Goal: Entertainment & Leisure: Consume media (video, audio)

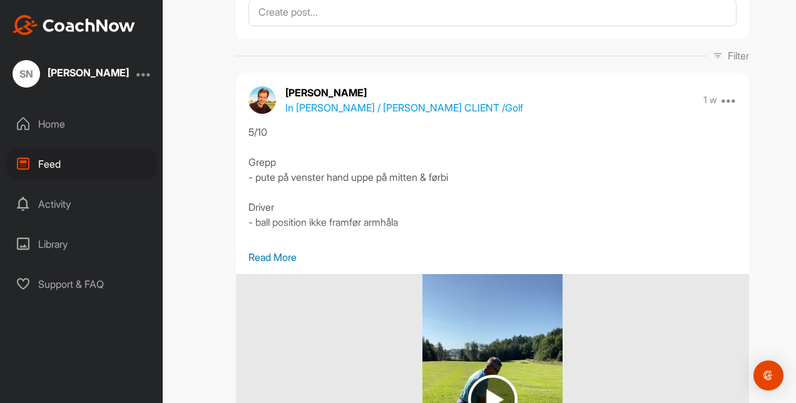
scroll to position [218, 0]
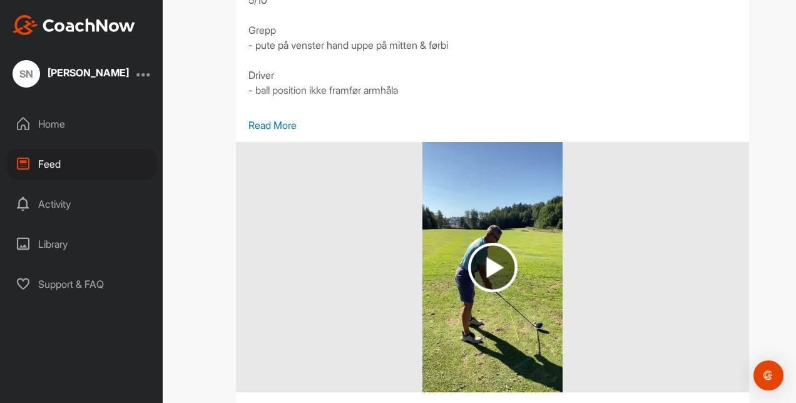
click at [495, 267] on img at bounding box center [492, 267] width 49 height 49
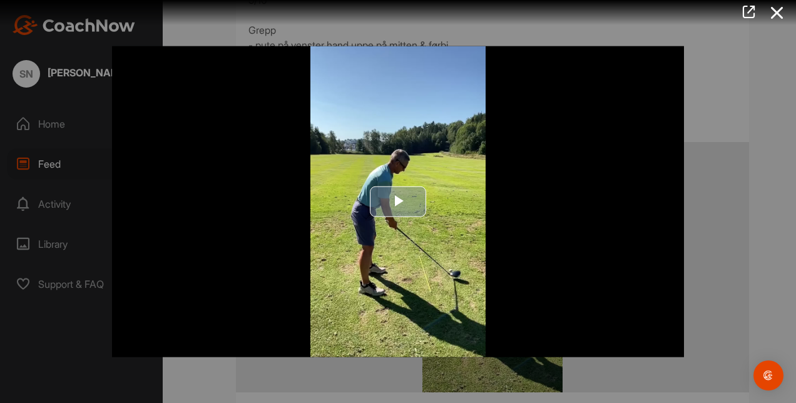
click at [398, 202] on span "Video Player" at bounding box center [398, 202] width 0 height 0
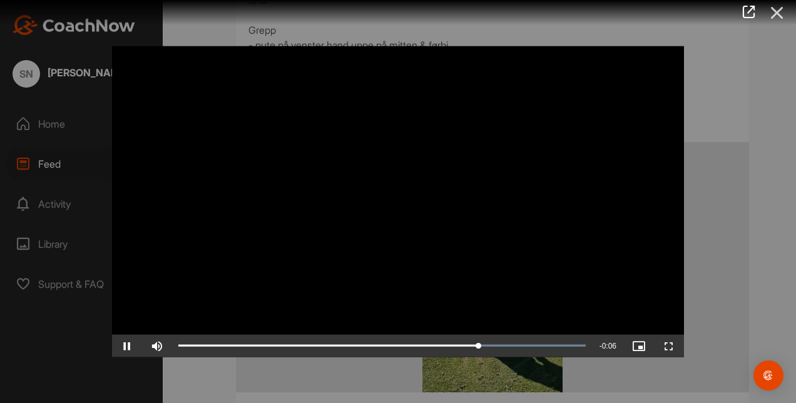
click at [781, 16] on icon at bounding box center [777, 12] width 29 height 23
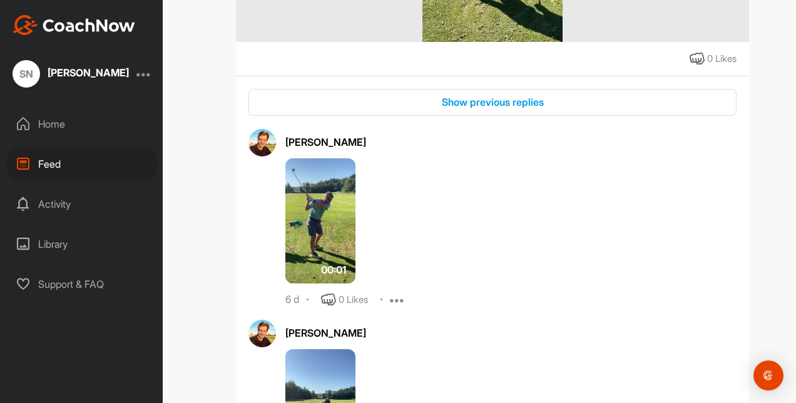
scroll to position [624, 0]
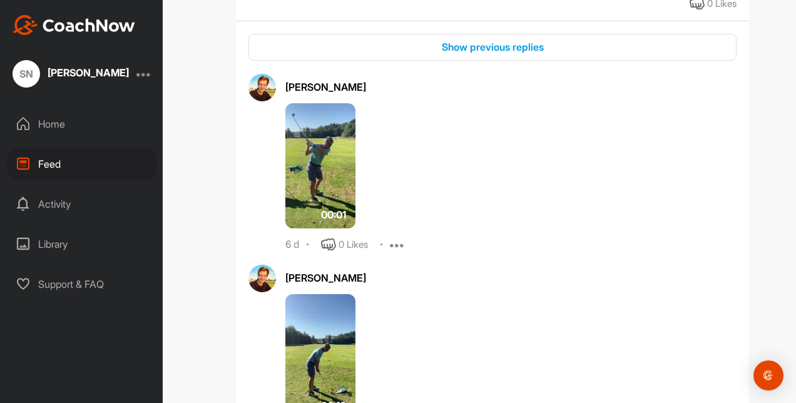
click at [330, 197] on img at bounding box center [320, 165] width 70 height 125
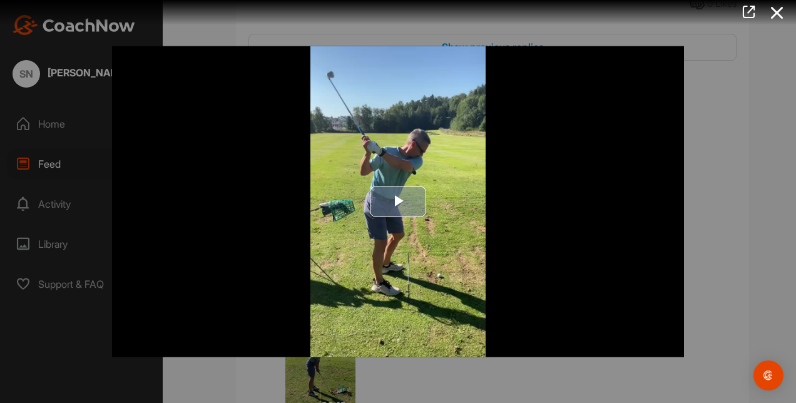
click at [398, 202] on span "Video Player" at bounding box center [398, 202] width 0 height 0
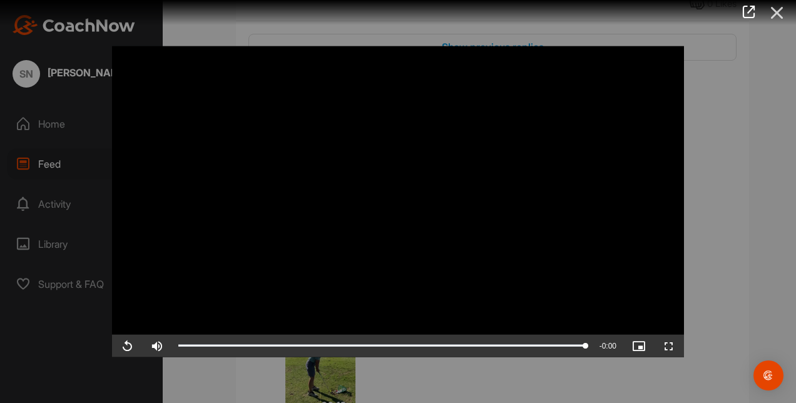
click at [777, 14] on icon at bounding box center [777, 12] width 29 height 23
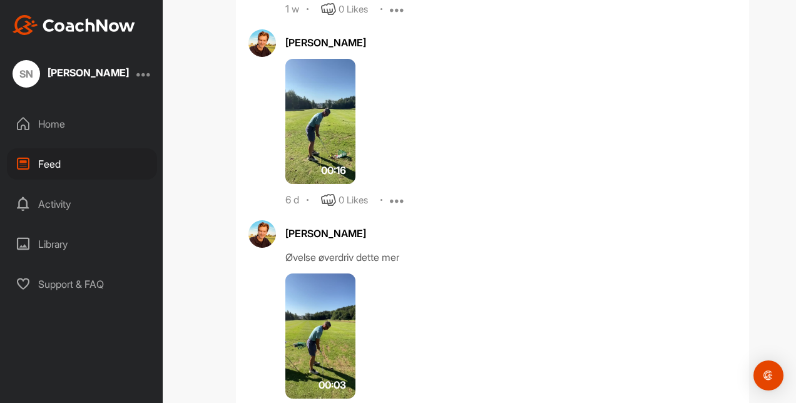
scroll to position [886, 0]
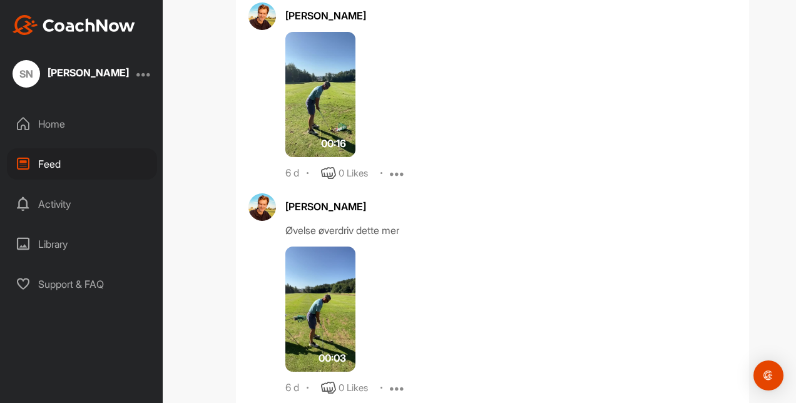
click at [307, 317] on img at bounding box center [320, 309] width 70 height 125
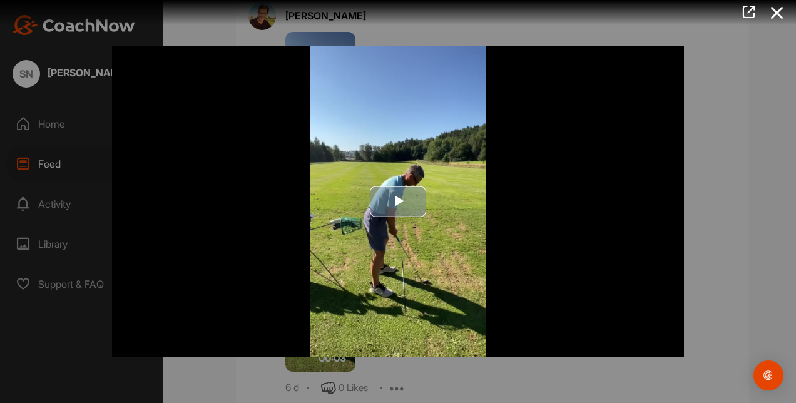
click at [398, 202] on span "Video Player" at bounding box center [398, 202] width 0 height 0
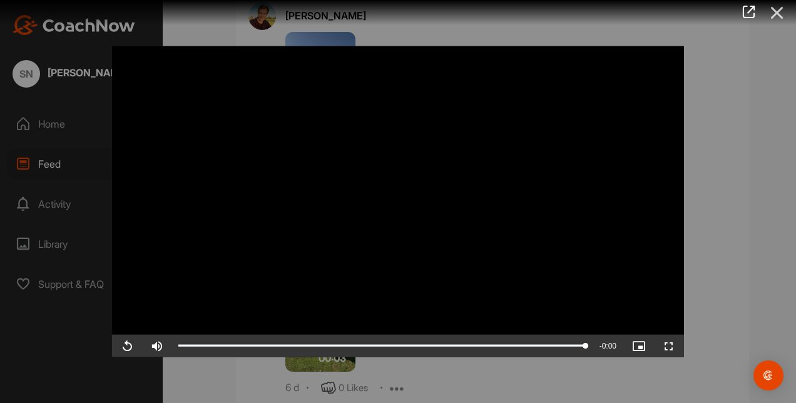
click at [777, 17] on icon at bounding box center [777, 12] width 29 height 23
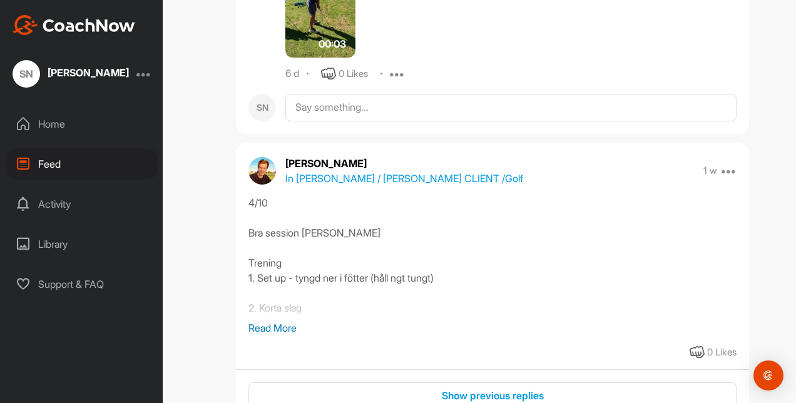
scroll to position [1205, 0]
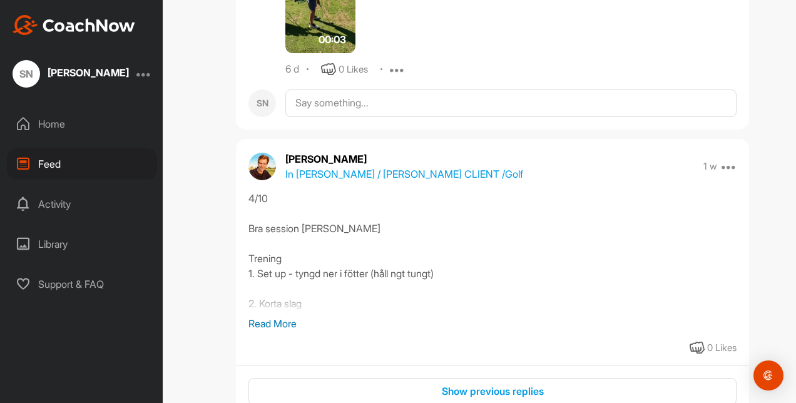
click at [269, 323] on p "Read More" at bounding box center [493, 323] width 488 height 15
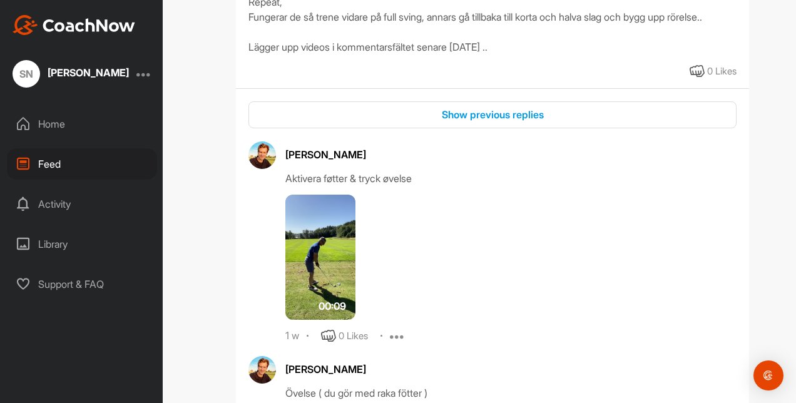
scroll to position [1688, 0]
click at [314, 289] on img at bounding box center [320, 256] width 70 height 125
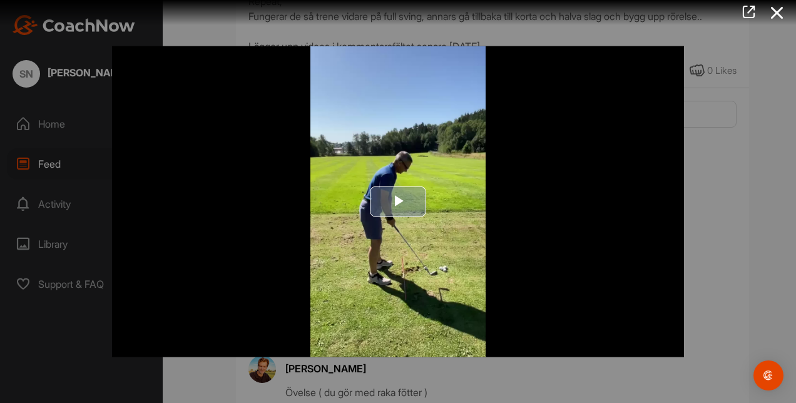
click at [398, 202] on span "Video Player" at bounding box center [398, 202] width 0 height 0
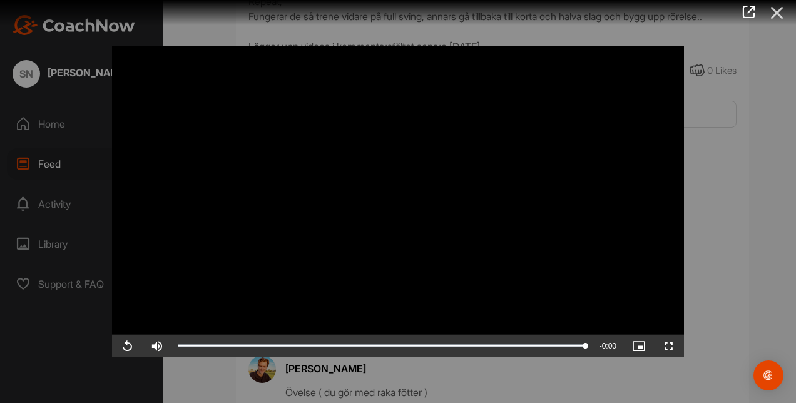
click at [784, 14] on icon at bounding box center [777, 12] width 29 height 23
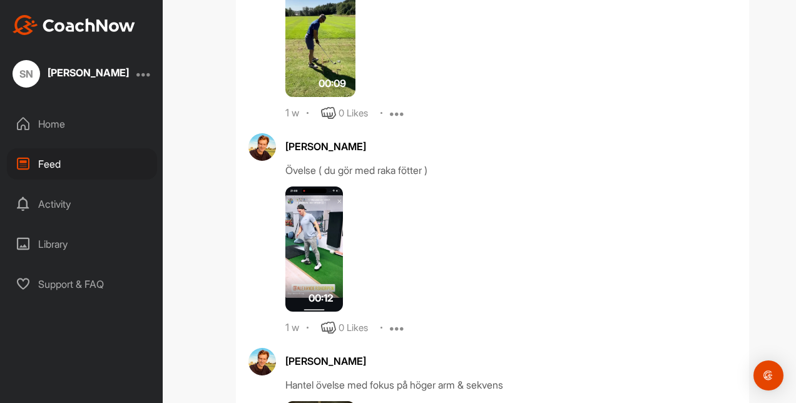
scroll to position [1916, 0]
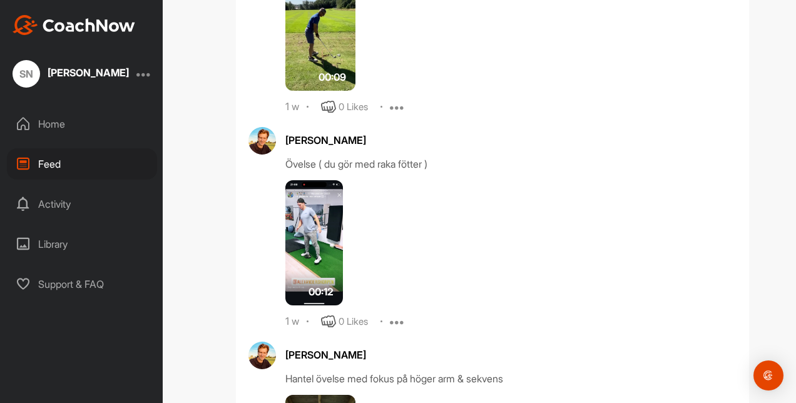
click at [302, 254] on img at bounding box center [314, 242] width 58 height 125
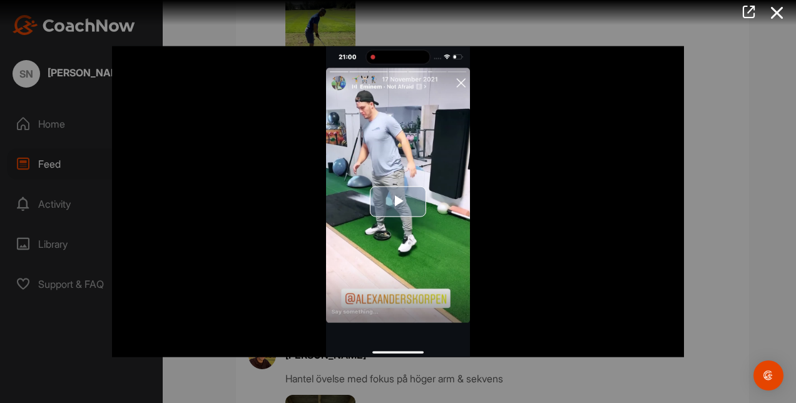
click at [398, 202] on span "Video Player" at bounding box center [398, 202] width 0 height 0
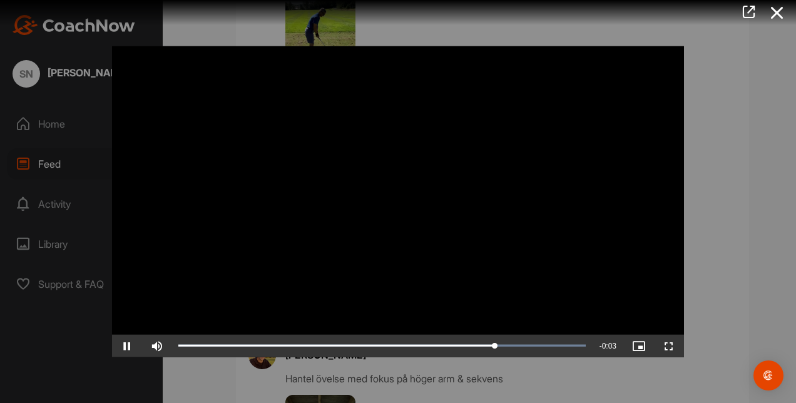
click at [460, 80] on video "Video Player" at bounding box center [398, 201] width 572 height 311
click at [458, 80] on video "Video Player" at bounding box center [398, 201] width 572 height 311
click at [463, 84] on video "Video Player" at bounding box center [398, 201] width 572 height 311
click at [785, 14] on icon at bounding box center [777, 12] width 29 height 23
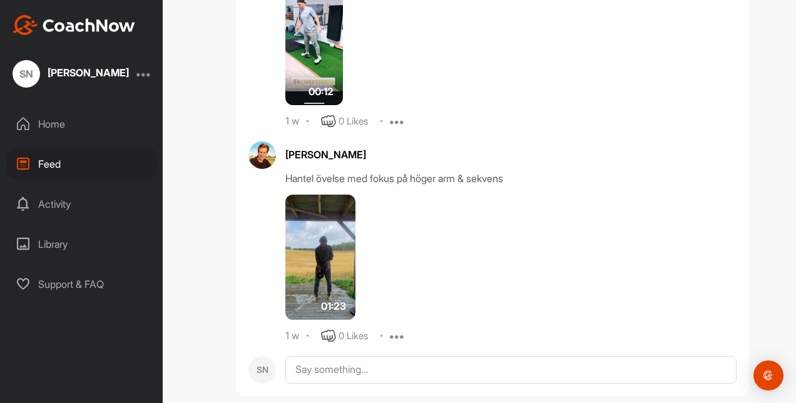
scroll to position [2118, 0]
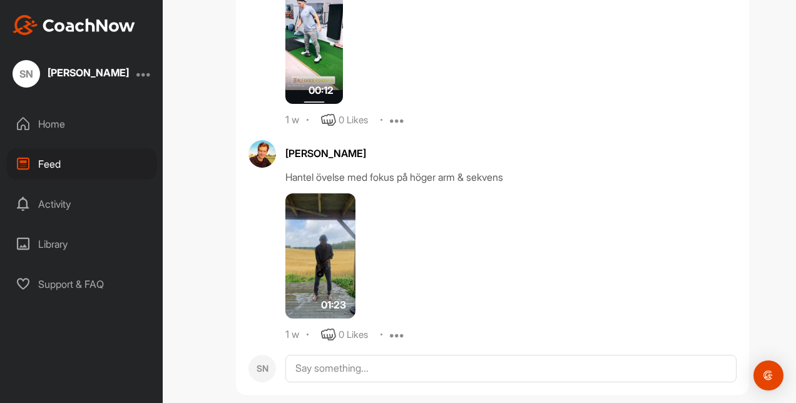
click at [328, 249] on img at bounding box center [320, 255] width 70 height 125
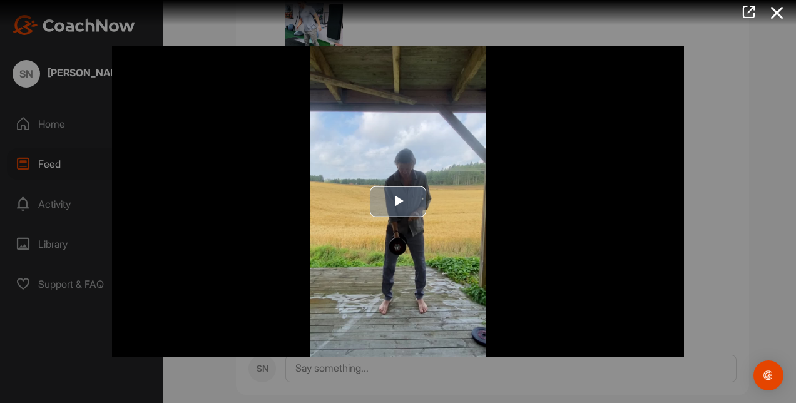
click at [398, 202] on span "Video Player" at bounding box center [398, 202] width 0 height 0
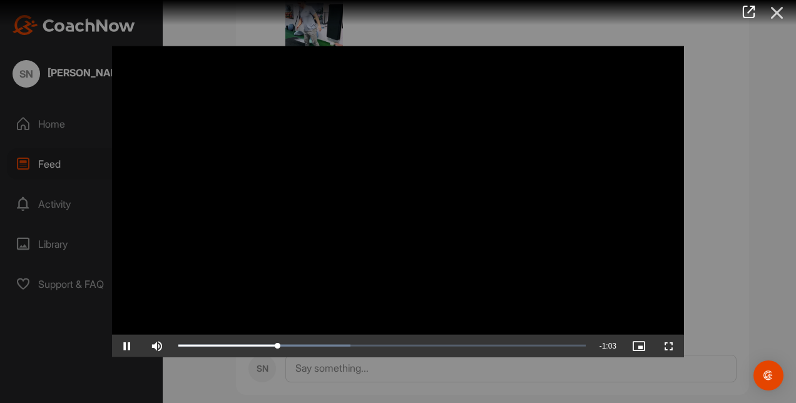
click at [785, 14] on icon at bounding box center [777, 12] width 29 height 23
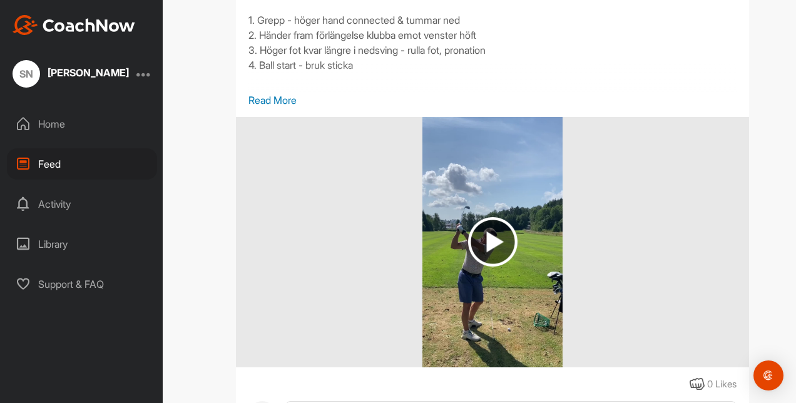
scroll to position [2601, 0]
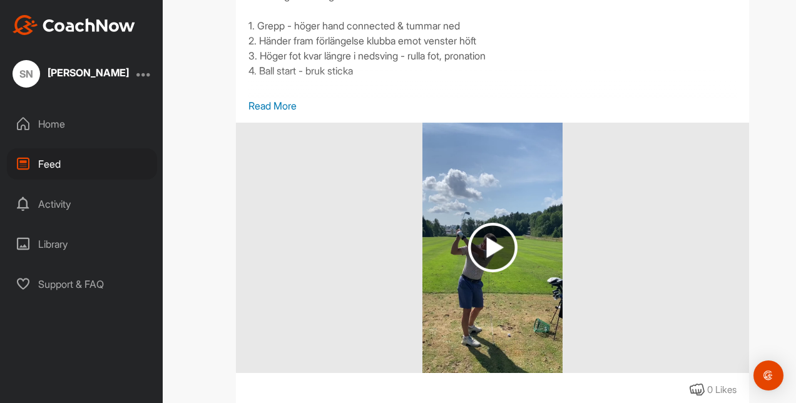
click at [479, 269] on img at bounding box center [492, 247] width 49 height 49
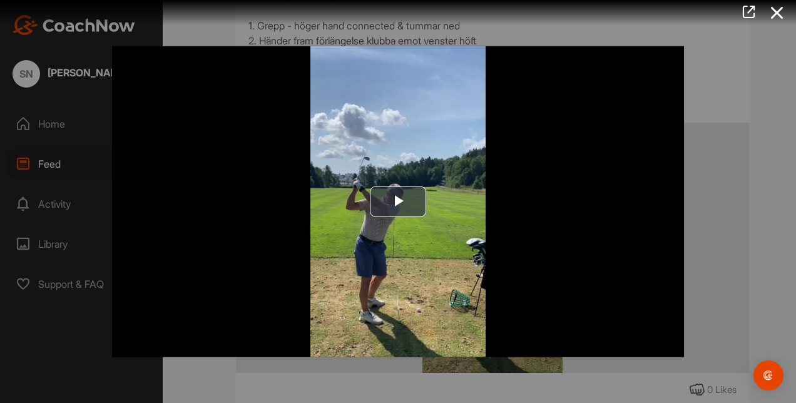
click at [479, 269] on img "Video Player" at bounding box center [398, 201] width 572 height 311
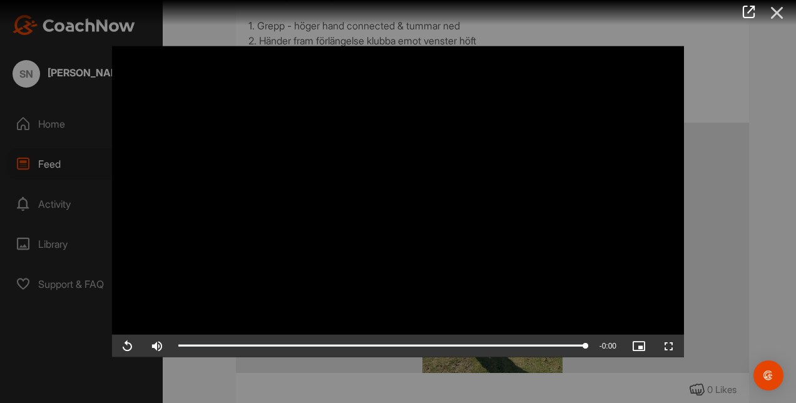
click at [776, 19] on icon at bounding box center [777, 12] width 29 height 23
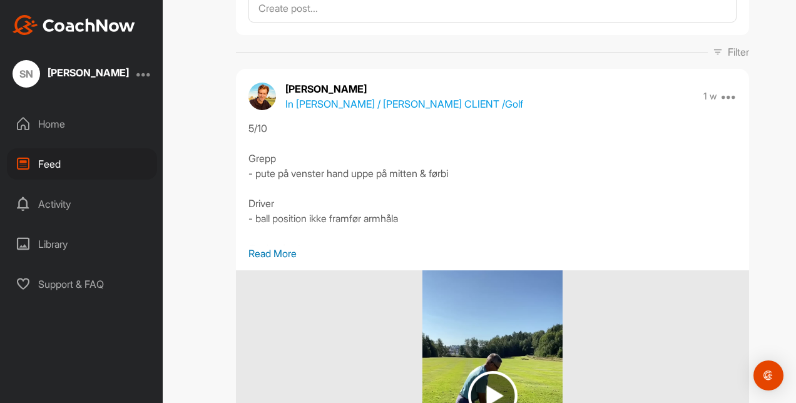
scroll to position [0, 0]
